Goal: Transaction & Acquisition: Book appointment/travel/reservation

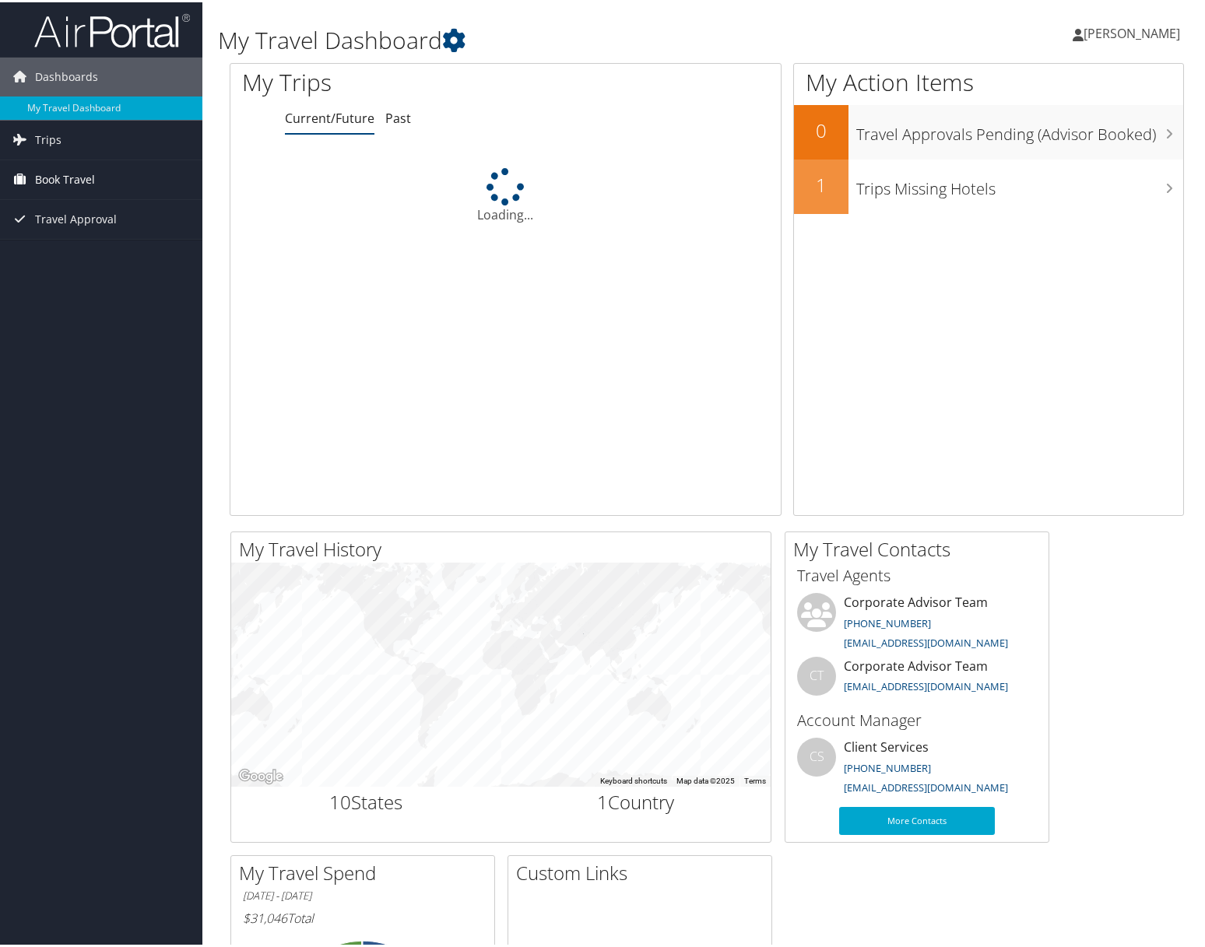
click at [61, 181] on span "Book Travel" at bounding box center [65, 177] width 60 height 39
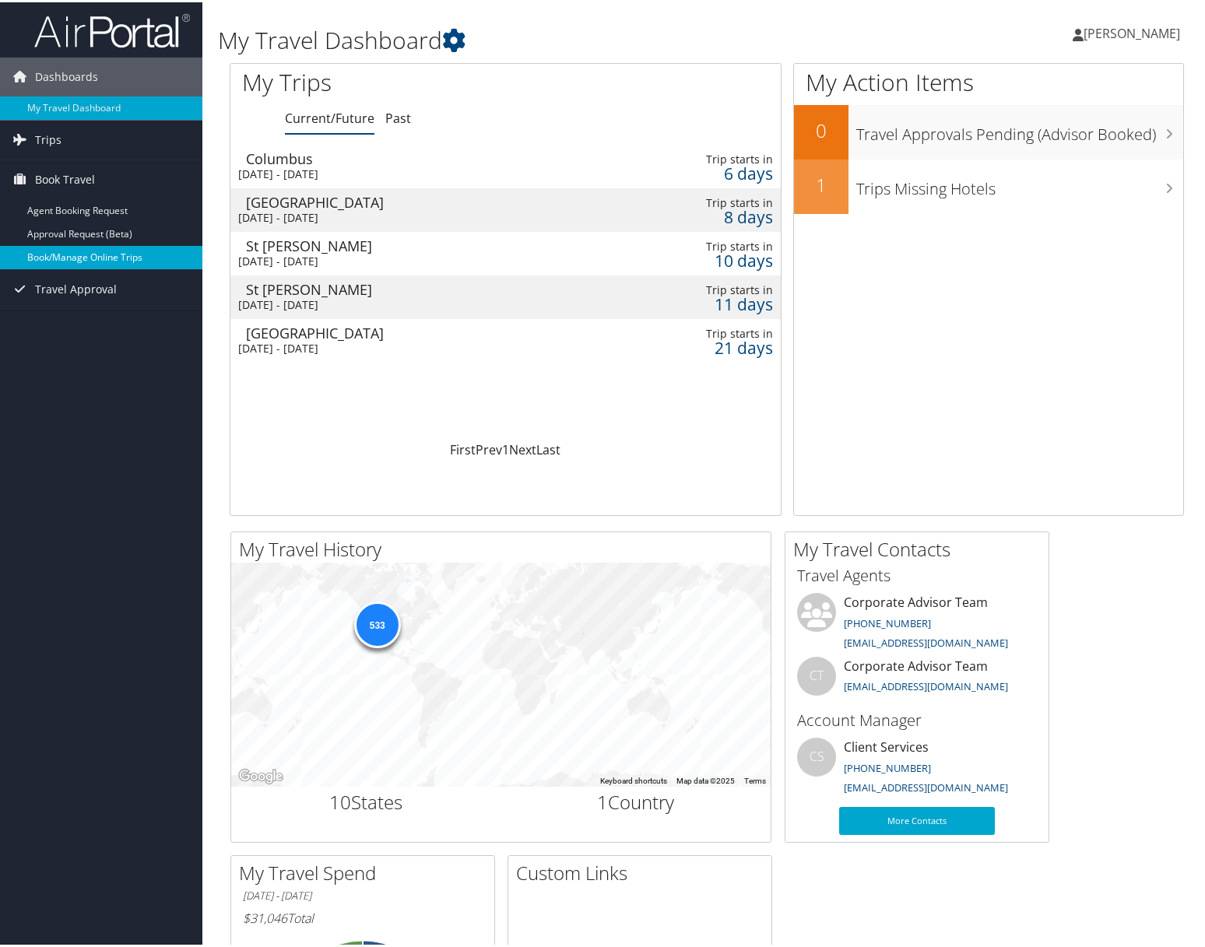
click at [52, 258] on link "Book/Manage Online Trips" at bounding box center [101, 255] width 202 height 23
